Goal: Information Seeking & Learning: Find specific fact

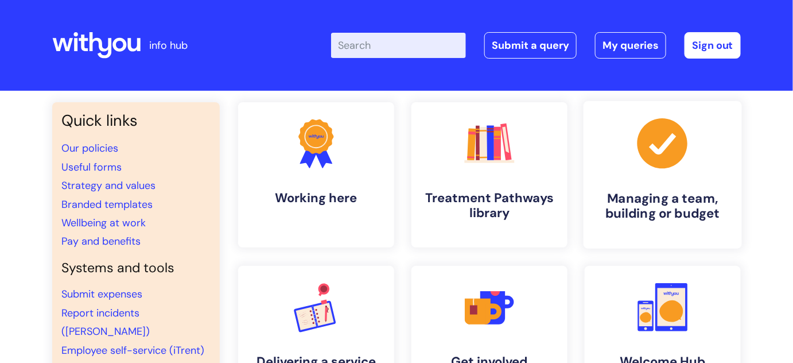
click at [679, 217] on h4 "Managing a team, building or budget" at bounding box center [663, 206] width 140 height 31
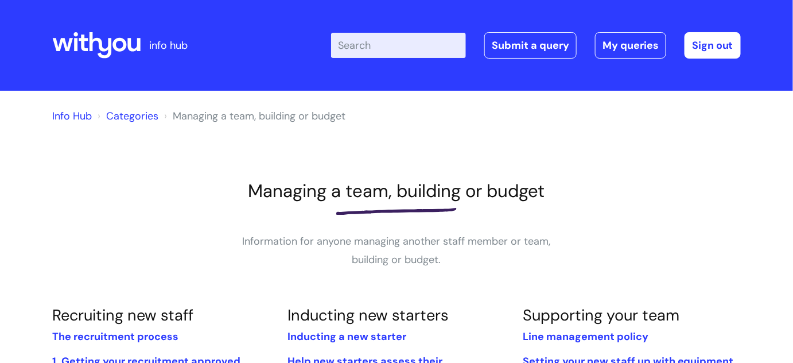
scroll to position [208, 0]
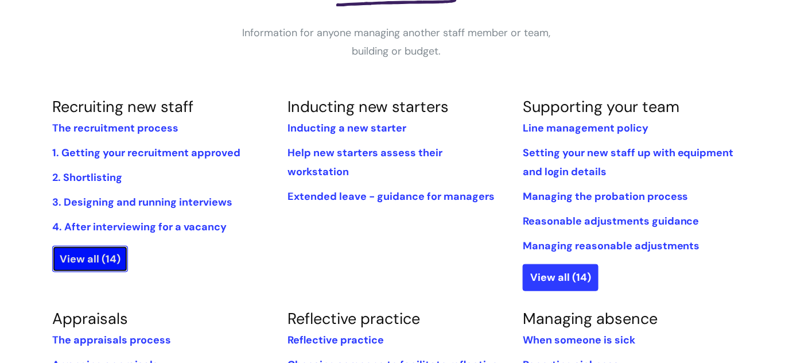
click at [106, 259] on link "View all (14)" at bounding box center [90, 259] width 76 height 26
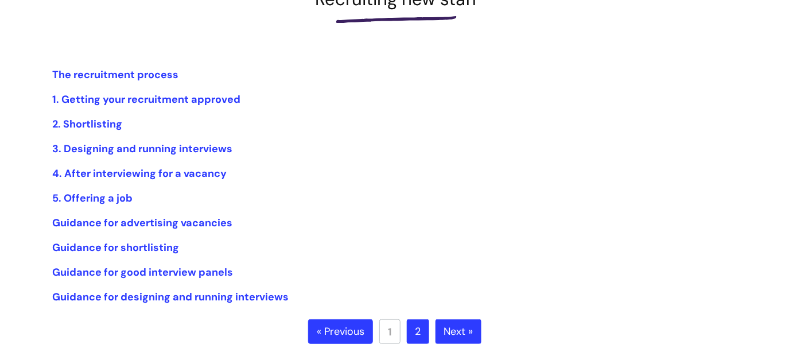
scroll to position [261, 0]
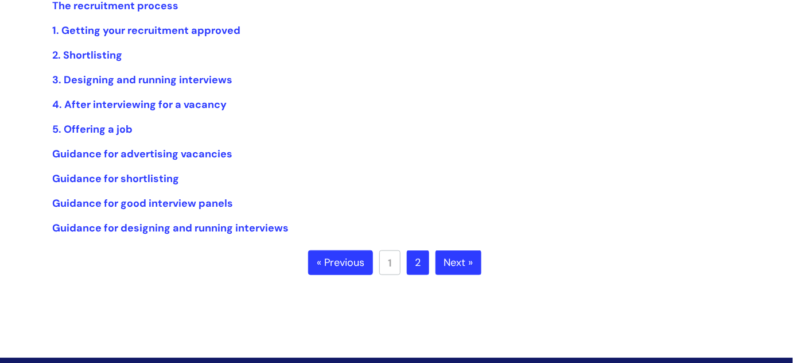
click at [415, 263] on link "2" at bounding box center [418, 262] width 22 height 25
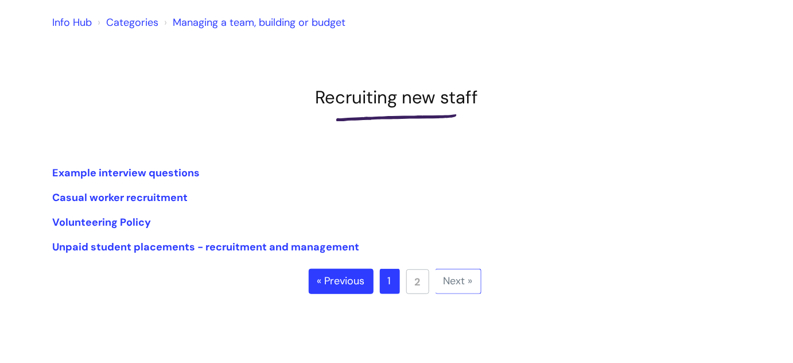
scroll to position [104, 0]
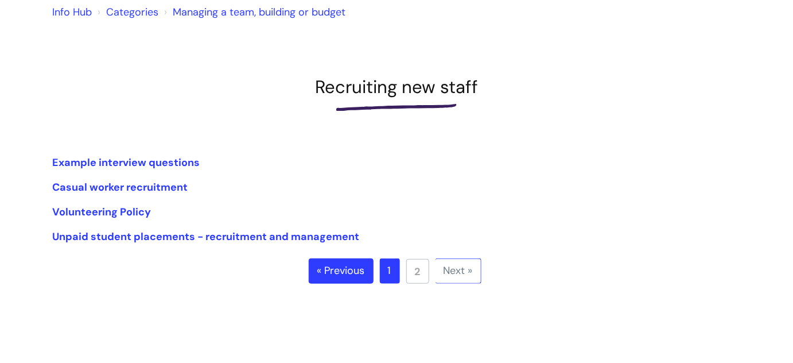
click at [217, 11] on link "Managing a team, building or budget" at bounding box center [259, 12] width 173 height 14
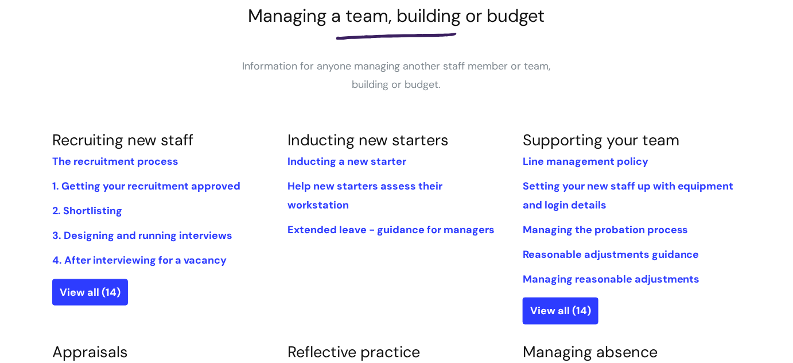
scroll to position [208, 0]
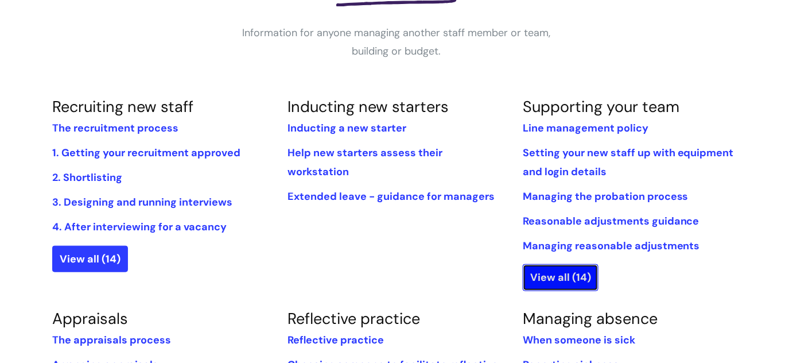
click at [560, 273] on link "View all (14)" at bounding box center [561, 277] width 76 height 26
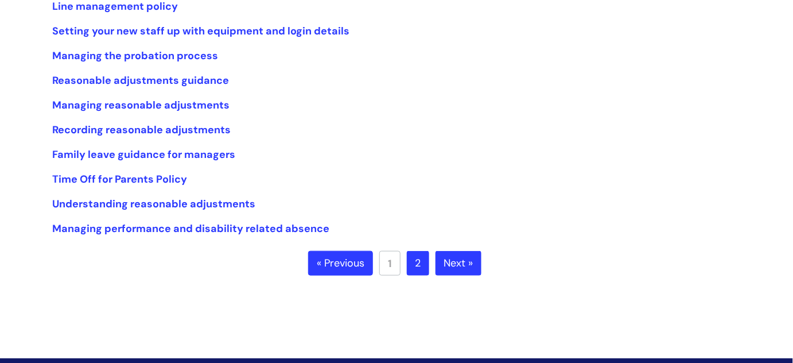
scroll to position [261, 0]
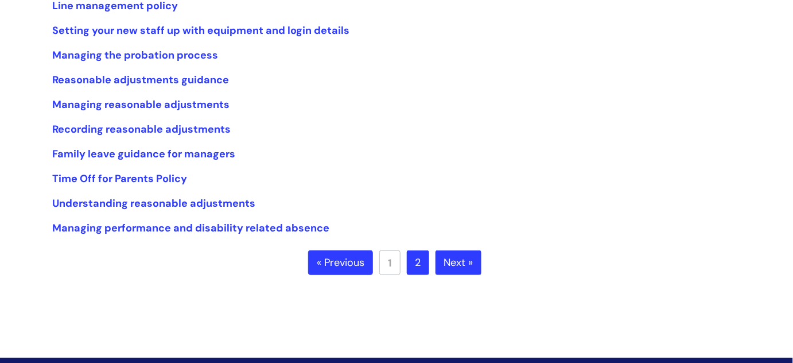
click at [418, 257] on link "2" at bounding box center [418, 262] width 22 height 25
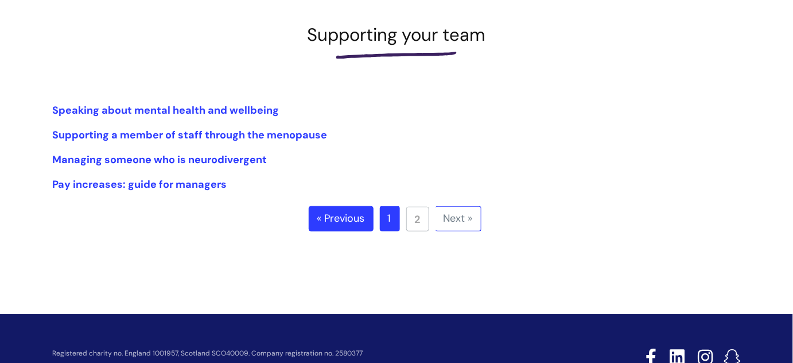
scroll to position [156, 0]
click at [156, 184] on link "Pay increases: guide for managers" at bounding box center [139, 184] width 174 height 14
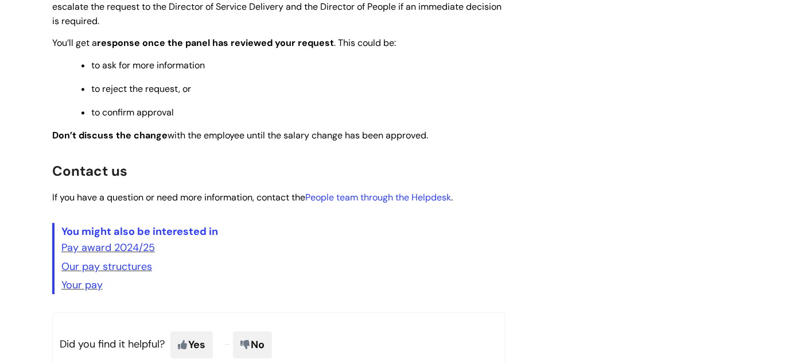
scroll to position [991, 0]
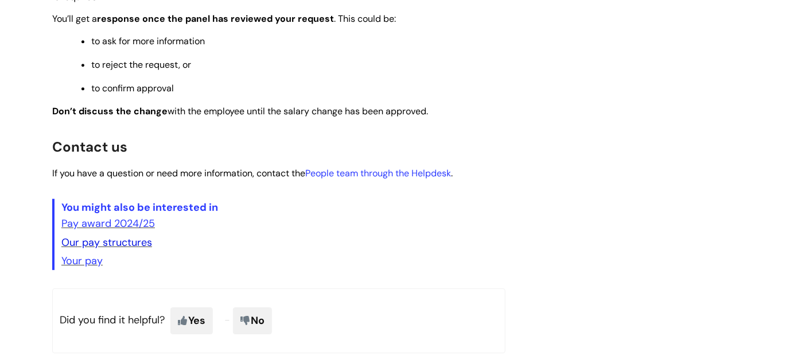
click at [118, 249] on link "Our pay structures" at bounding box center [106, 242] width 91 height 14
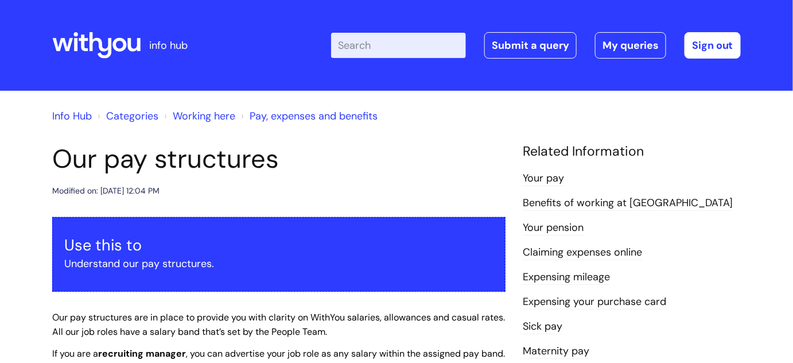
click at [409, 44] on input "Enter your search term here..." at bounding box center [398, 45] width 135 height 25
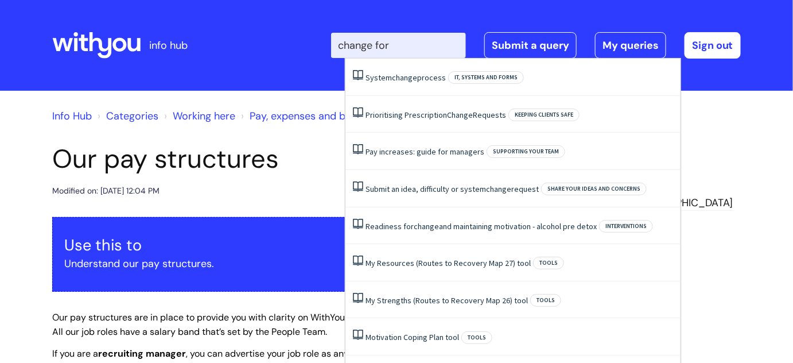
type input "change form"
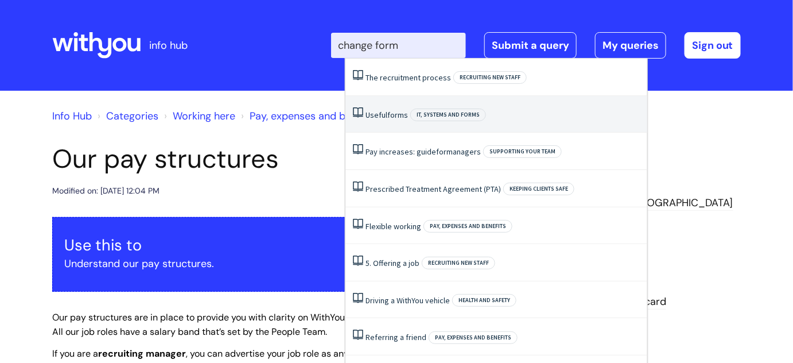
click at [401, 121] on li "Useful forms IT, systems and forms" at bounding box center [496, 114] width 302 height 37
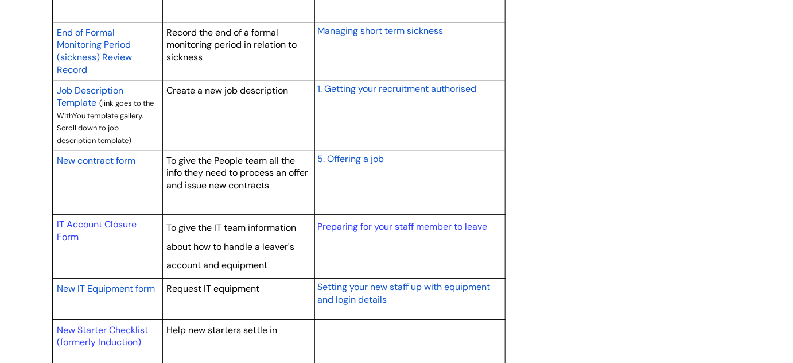
scroll to position [1096, 0]
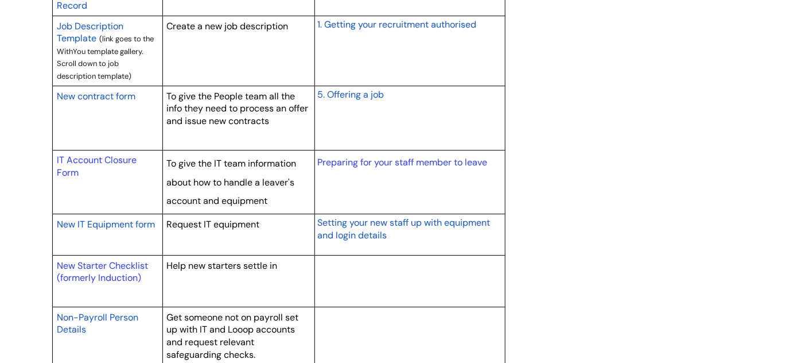
click at [103, 91] on span "New contract form" at bounding box center [96, 96] width 79 height 12
